Goal: Transaction & Acquisition: Purchase product/service

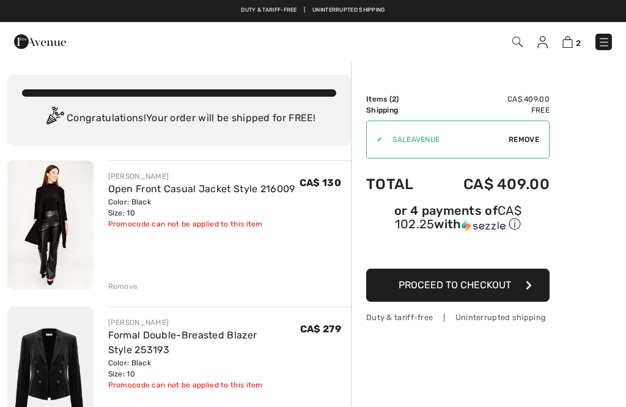
click at [120, 287] on div "Remove" at bounding box center [123, 286] width 30 height 11
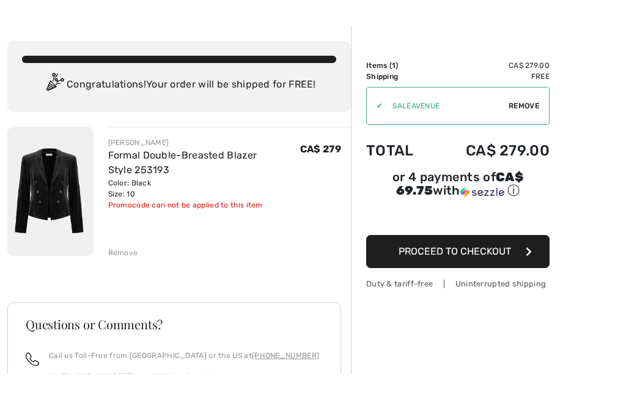
scroll to position [34, 0]
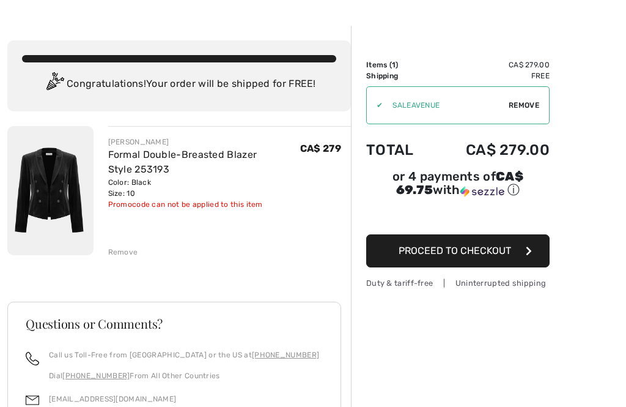
click at [527, 99] on div "✔ Apply Remove" at bounding box center [457, 105] width 183 height 38
click at [428, 108] on input "TEXT" at bounding box center [446, 105] width 126 height 37
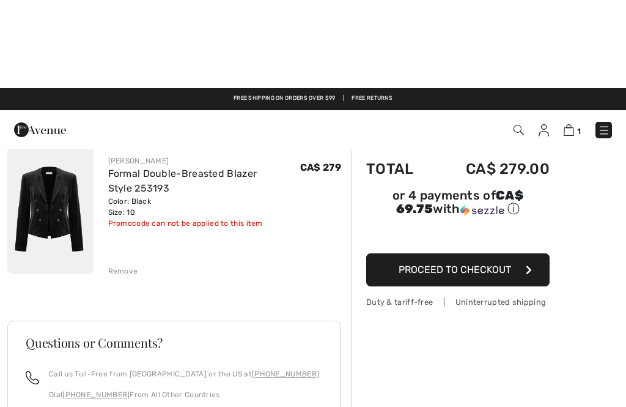
scroll to position [0, 0]
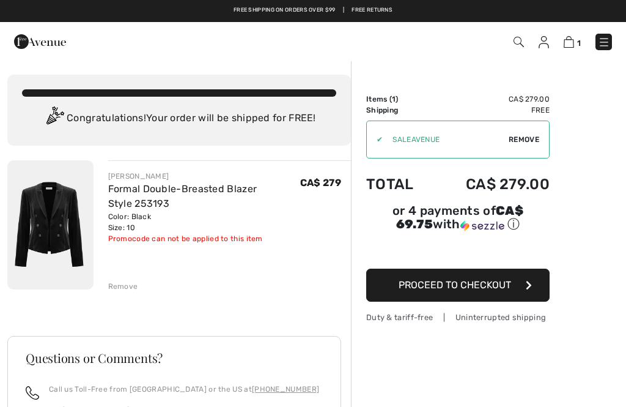
click at [517, 133] on div "✔ Apply Remove" at bounding box center [457, 139] width 183 height 38
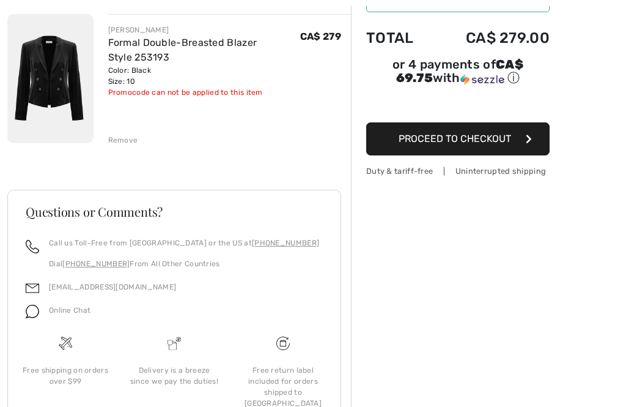
scroll to position [146, 0]
click at [501, 169] on div "Duty & tariff-free | Uninterrupted shipping" at bounding box center [457, 171] width 183 height 12
click at [488, 139] on span "Proceed to Checkout" at bounding box center [455, 139] width 113 height 12
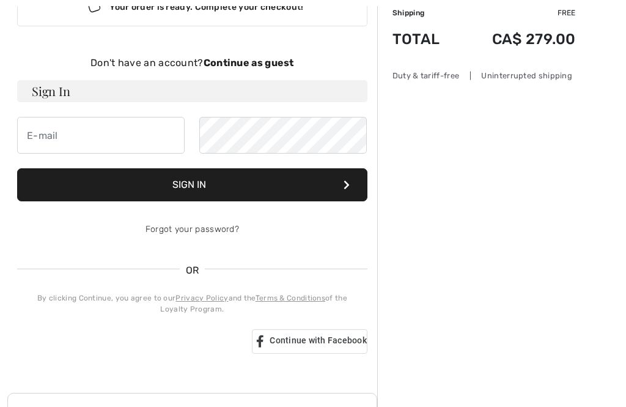
scroll to position [101, 0]
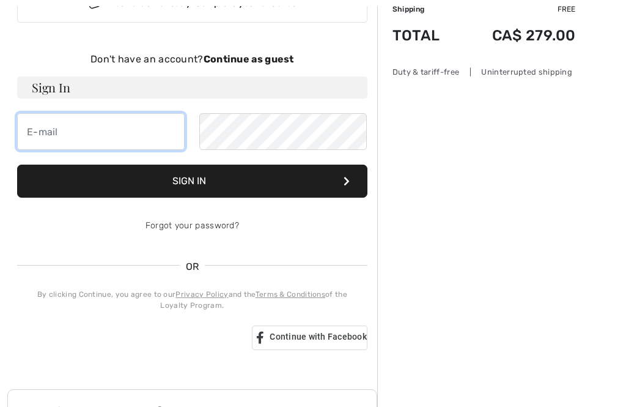
click at [130, 128] on input "email" at bounding box center [101, 131] width 168 height 37
type input "lyne.michaud@gmail.com"
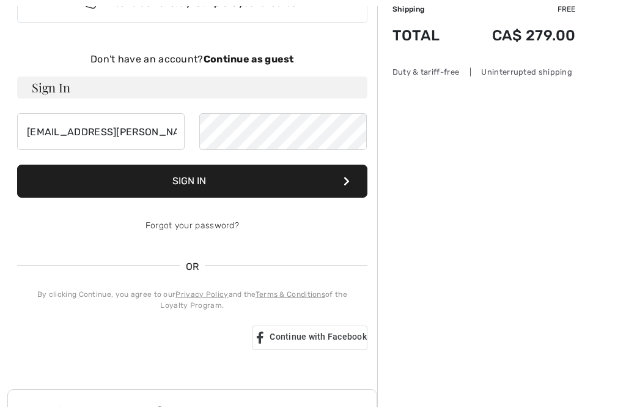
click at [250, 175] on button "Sign In" at bounding box center [192, 181] width 350 height 33
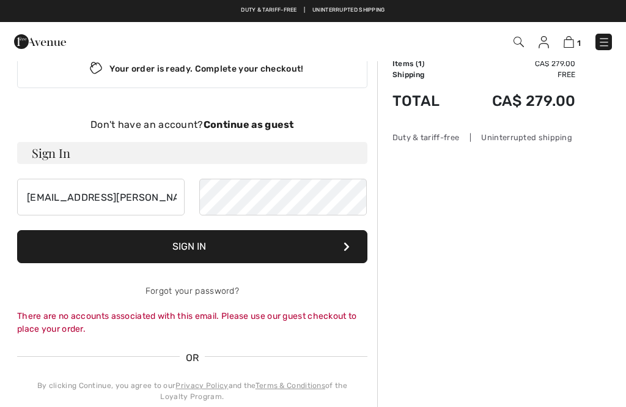
scroll to position [21, 0]
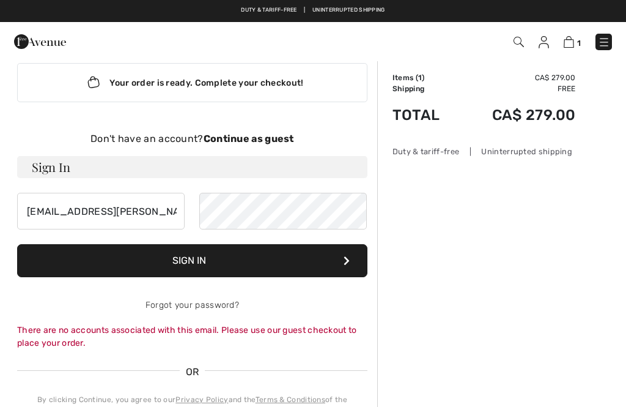
click at [252, 141] on strong "Continue as guest" at bounding box center [249, 139] width 91 height 12
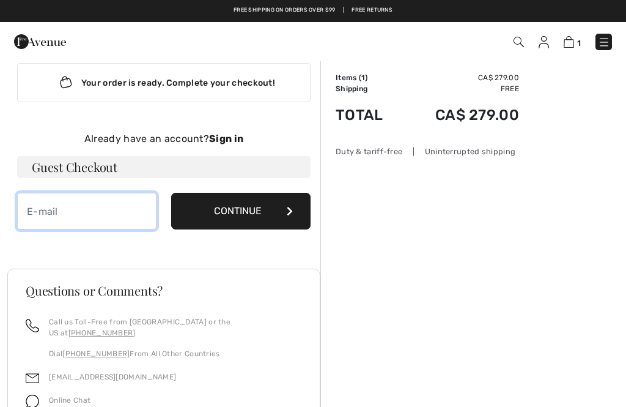
click at [94, 206] on input "email" at bounding box center [86, 211] width 139 height 37
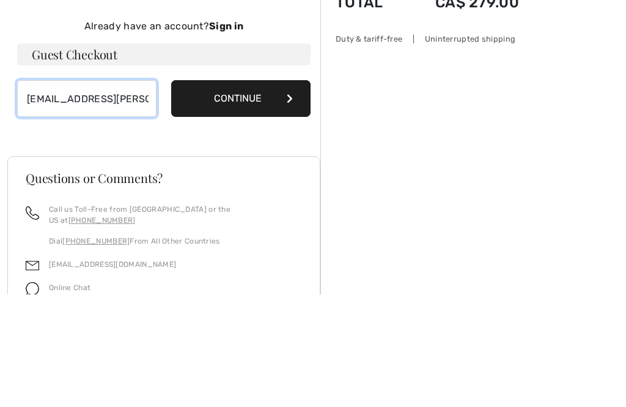
type input "lyne.michaud@gmail.com"
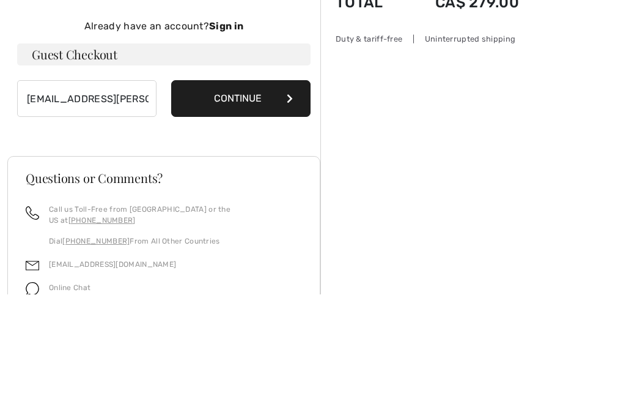
click at [246, 193] on button "Continue" at bounding box center [240, 211] width 139 height 37
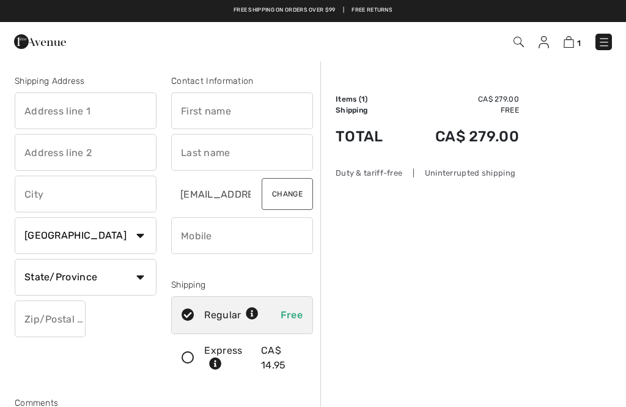
click at [83, 105] on input "text" at bounding box center [86, 110] width 142 height 37
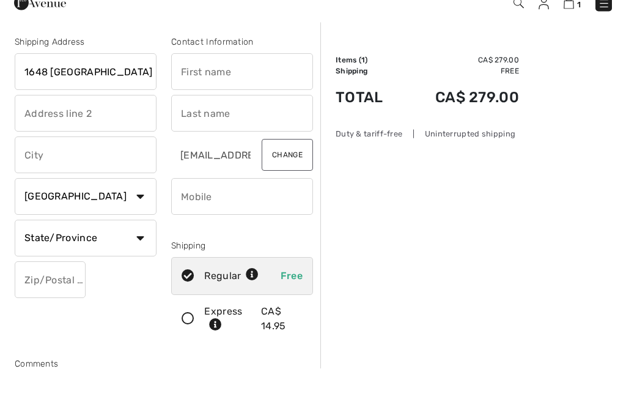
type input "1648 rue des Faisans"
click at [108, 176] on input "text" at bounding box center [86, 194] width 142 height 37
click at [237, 92] on input "text" at bounding box center [242, 110] width 142 height 37
type input "Saint-Michel"
type input "Lyne"
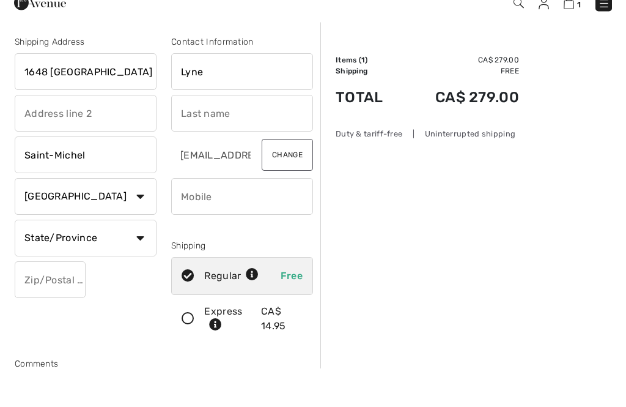
click at [210, 134] on input "text" at bounding box center [242, 152] width 142 height 37
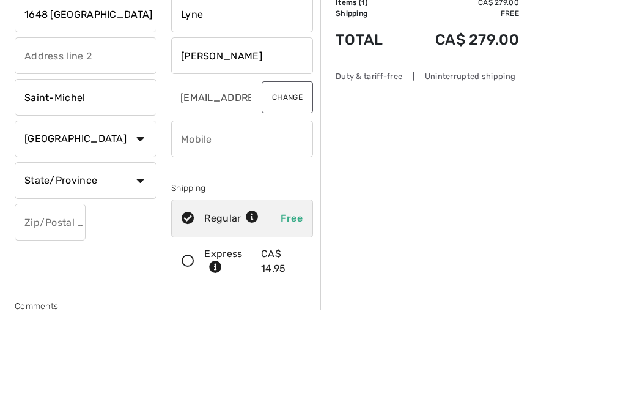
type input "[PERSON_NAME]"
click at [231, 217] on input "phone" at bounding box center [242, 235] width 142 height 37
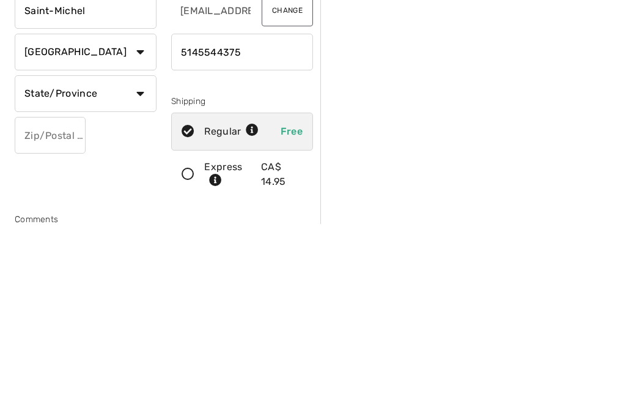
type input "5145544375"
click at [144, 259] on select "State/Province Alberta British Columbia Manitoba New Brunswick Newfoundland and…" at bounding box center [86, 277] width 142 height 37
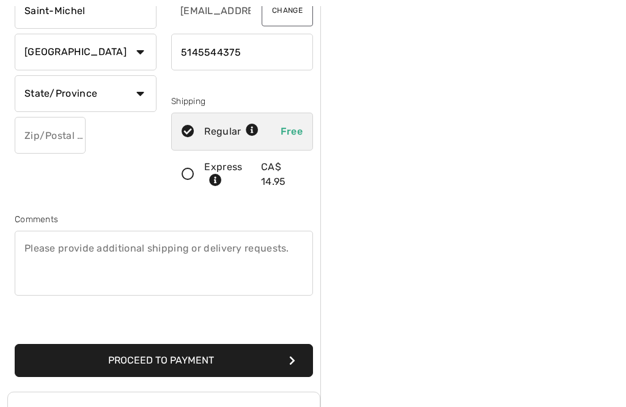
select select "QC"
click at [62, 129] on input "text" at bounding box center [50, 135] width 71 height 37
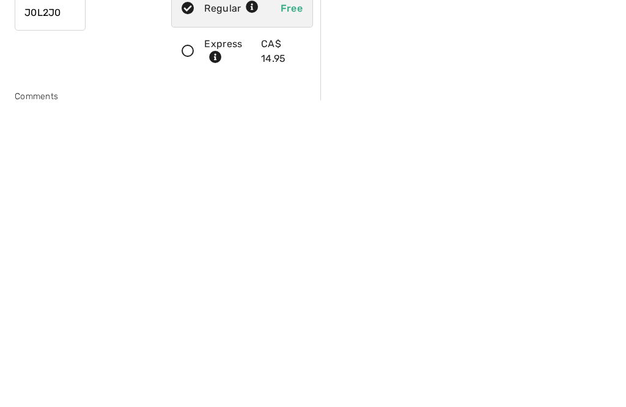
scroll to position [0, 0]
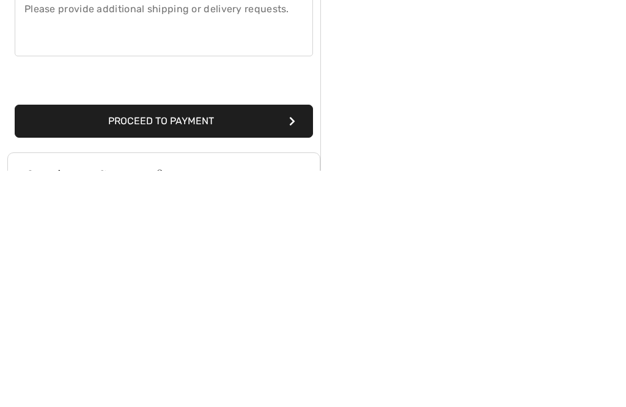
type input "J0L2J0"
click at [248, 341] on button "Proceed to Payment" at bounding box center [164, 357] width 298 height 33
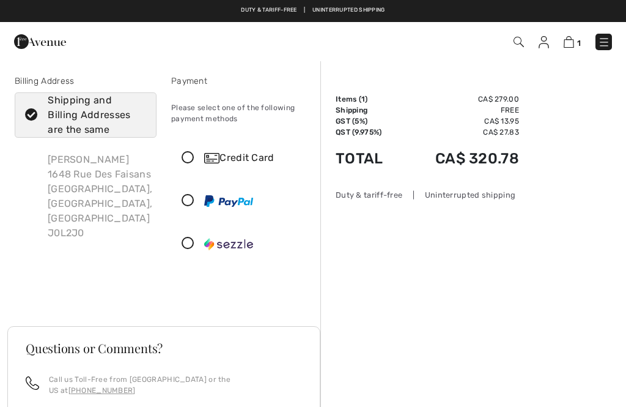
checkbox input "true"
click at [187, 156] on icon at bounding box center [188, 158] width 32 height 13
